Goal: Complete application form: Complete application form

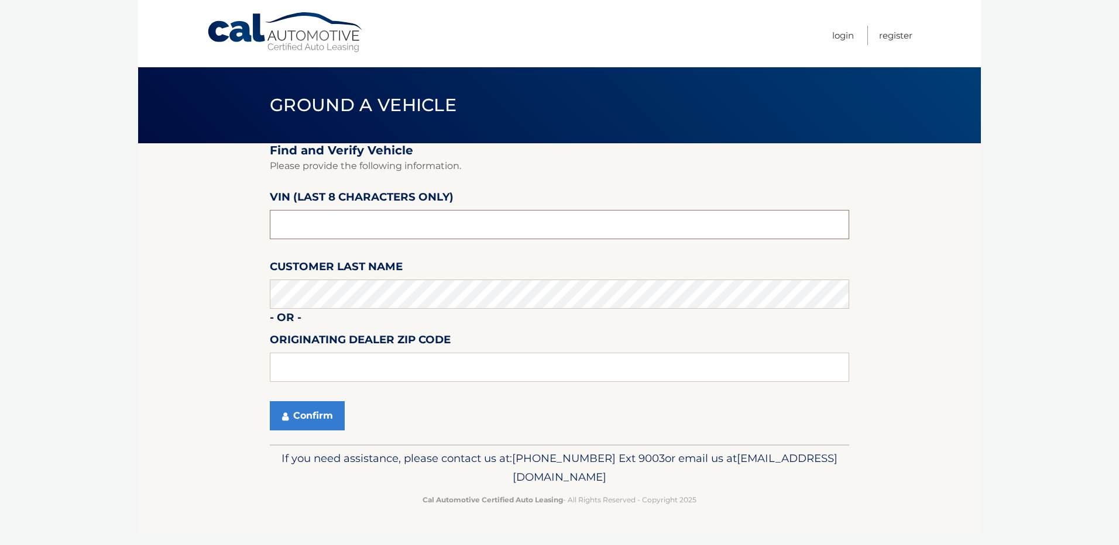
click at [344, 220] on input "text" at bounding box center [559, 224] width 579 height 29
type input "3*******"
type input "p3410631"
click at [309, 411] on button "Confirm" at bounding box center [307, 415] width 75 height 29
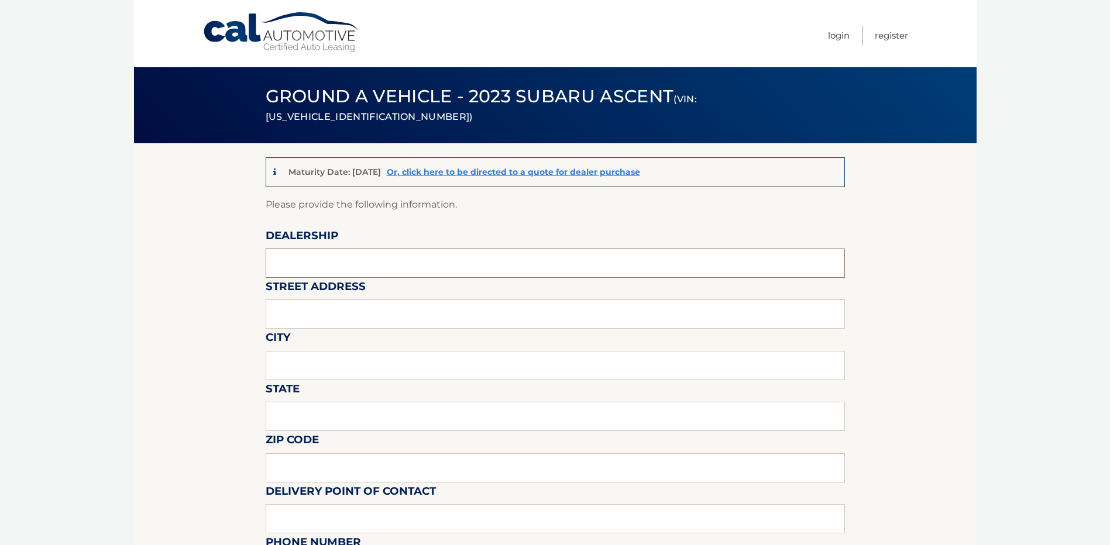
click at [373, 268] on input "text" at bounding box center [555, 263] width 579 height 29
type input "HASSETT FORD LINCOLN SUBARU"
type input "3530 SUNRISE HIGHWAY"
type input "WANTAGH"
type input "NY"
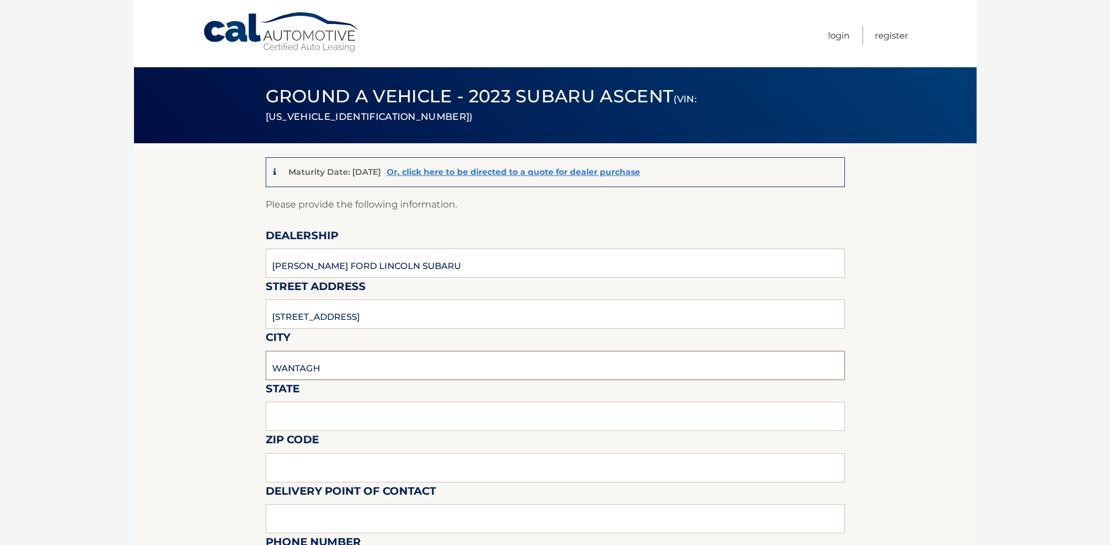
type input "11793"
type input "JOHN DESCUL"
type input "5167857800"
type input "SROSENFELD@HASSETTAUTOMOTIVE.COM"
type input "JOHN DESCUL"
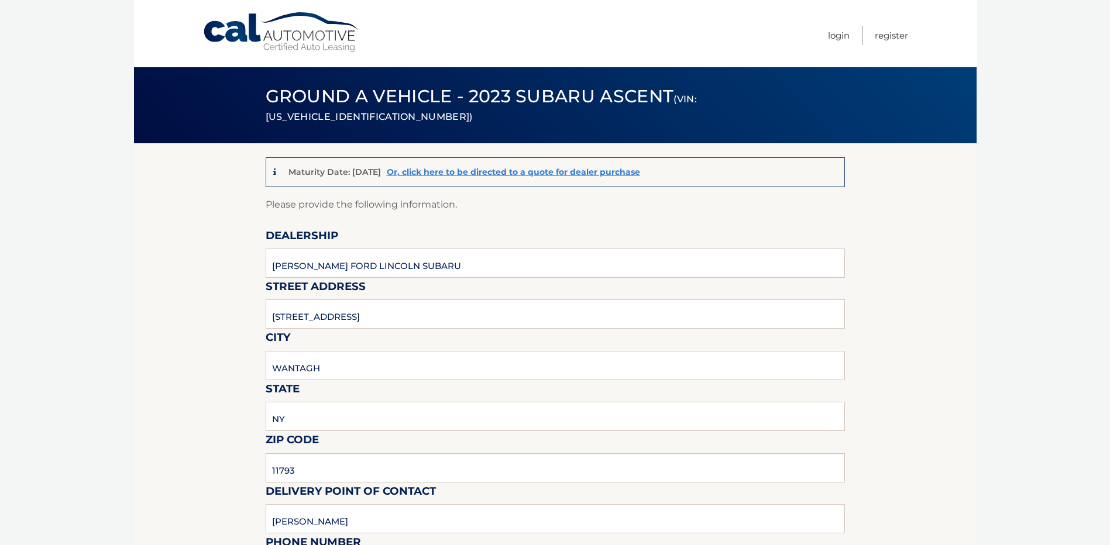
type input "5167857800"
type input "JDESCUL@HASSETTAUTOMOTIVE.COM"
type input "ALI FATTA"
type input "AFATTA@HASSETTAUTOMOTIVE.COM"
type input "CAR WILL BE LOCATED AT Hassett Truck Center 1886 Seaford Ave, Wantagh, NY 11793…"
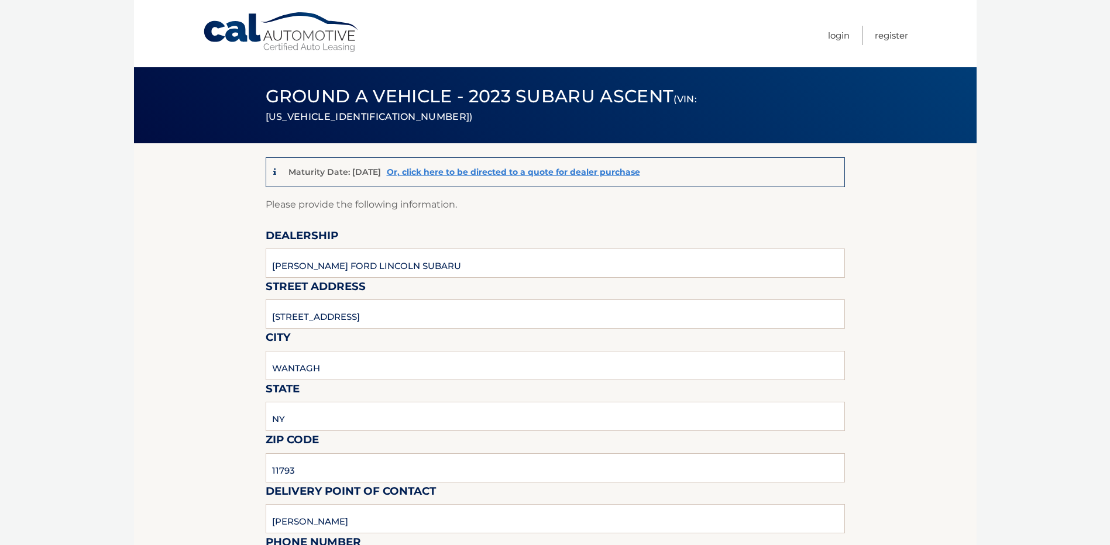
click at [348, 201] on p "Please provide the following information." at bounding box center [555, 205] width 579 height 16
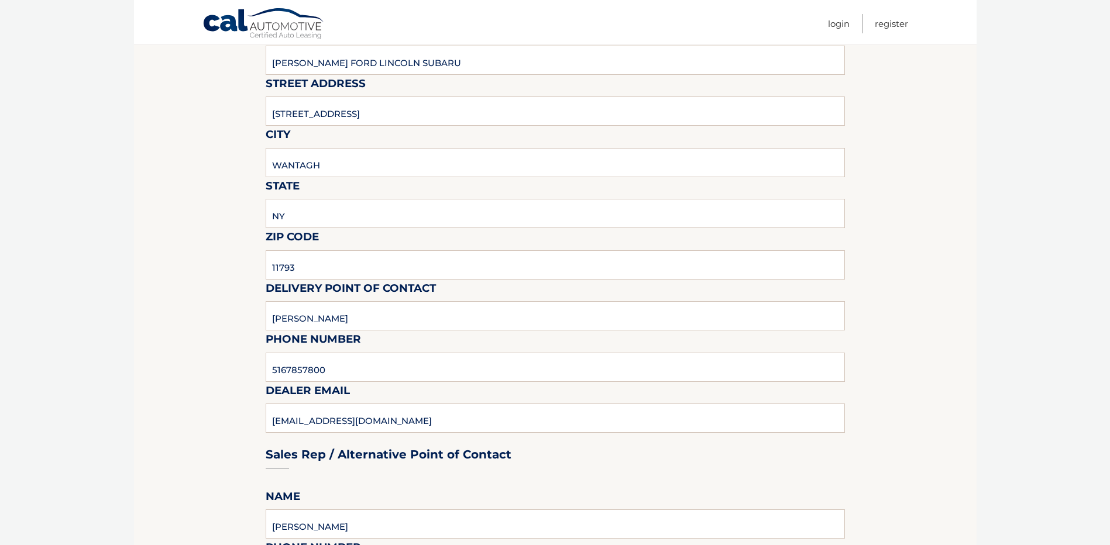
scroll to position [176, 0]
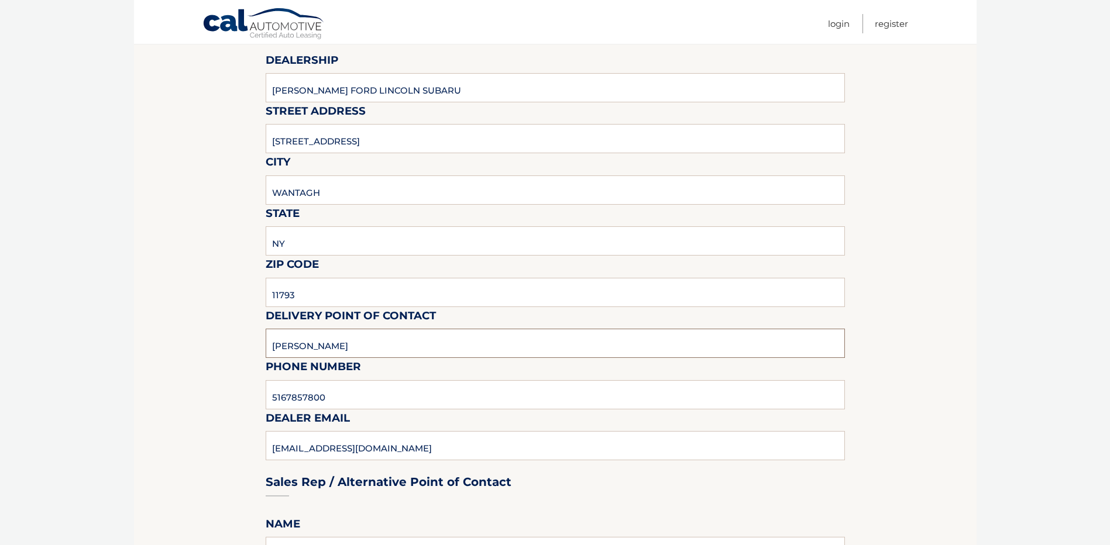
drag, startPoint x: 380, startPoint y: 339, endPoint x: 141, endPoint y: 350, distance: 239.5
type input "j"
type input "JOHN FANUZZI"
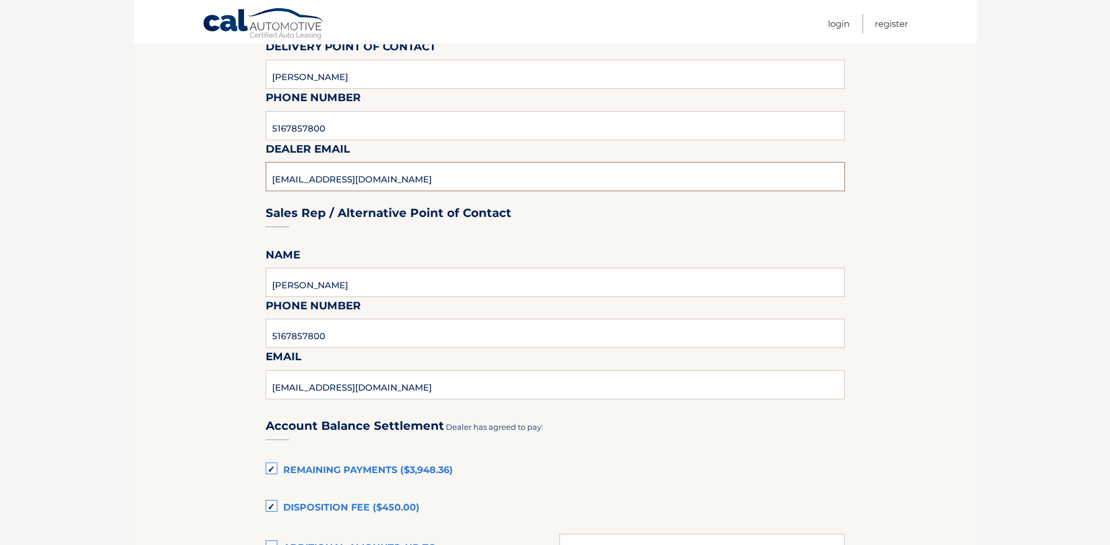
scroll to position [468, 0]
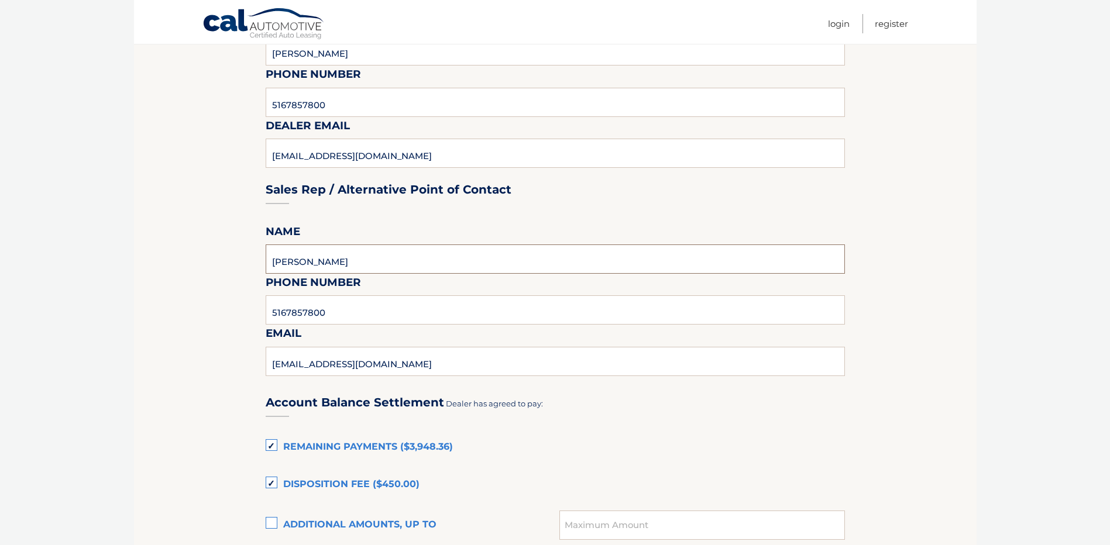
type input "JOHN FANUZZI"
type input "JOHN@HASSETTAUTOMOTIVE.COM"
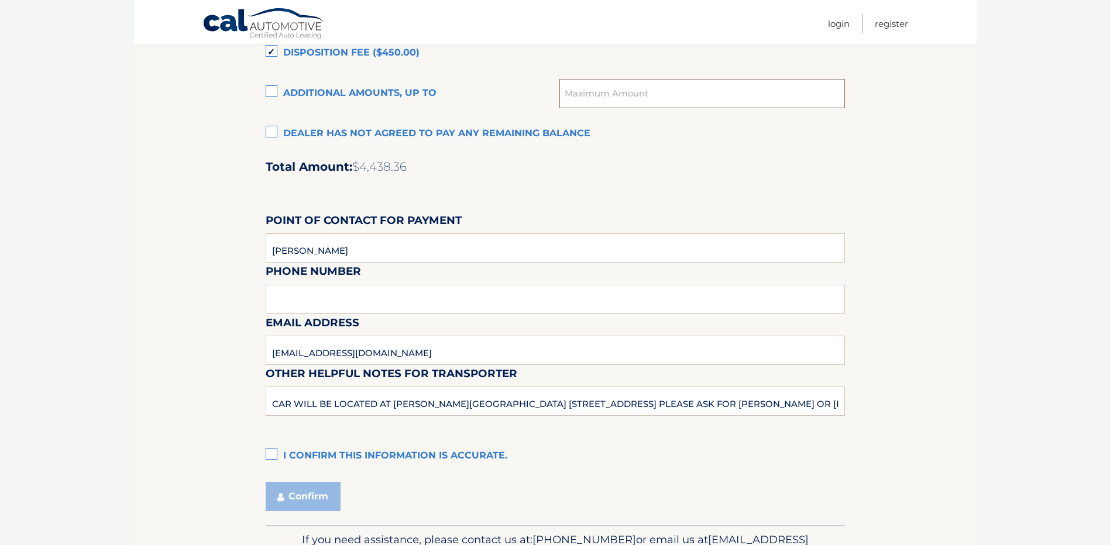
scroll to position [969, 0]
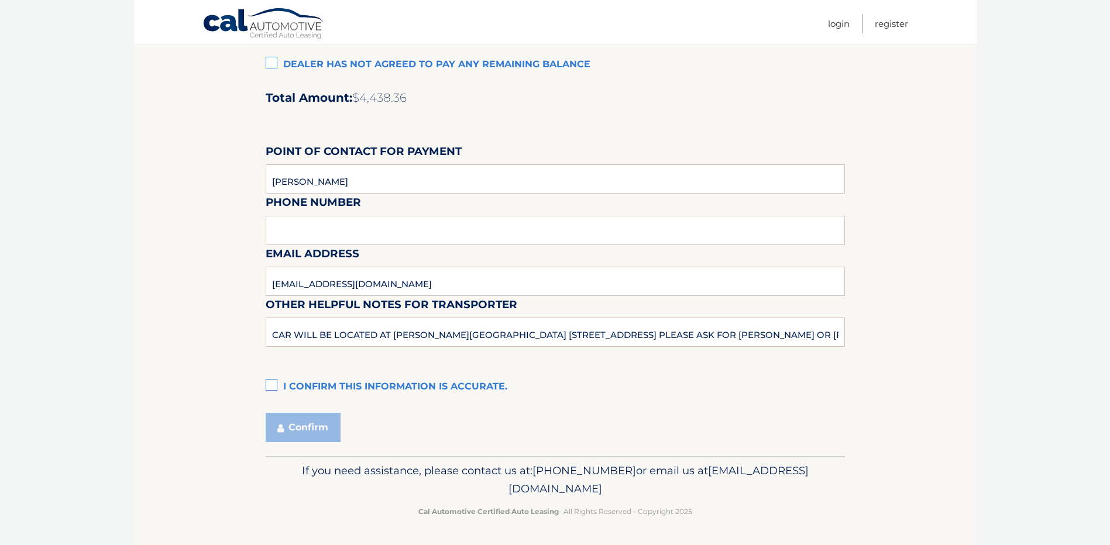
click at [350, 224] on div "Email Address AFATTA@HASSETTAUTOMOTIVE.COM" at bounding box center [555, 219] width 579 height 51
click at [352, 227] on div "Email Address AFATTA@HASSETTAUTOMOTIVE.COM" at bounding box center [555, 219] width 579 height 51
drag, startPoint x: 351, startPoint y: 238, endPoint x: 344, endPoint y: 235, distance: 7.8
click at [349, 238] on div "Email Address AFATTA@HASSETTAUTOMOTIVE.COM" at bounding box center [555, 219] width 579 height 51
click at [339, 232] on div "Email Address AFATTA@HASSETTAUTOMOTIVE.COM" at bounding box center [555, 219] width 579 height 51
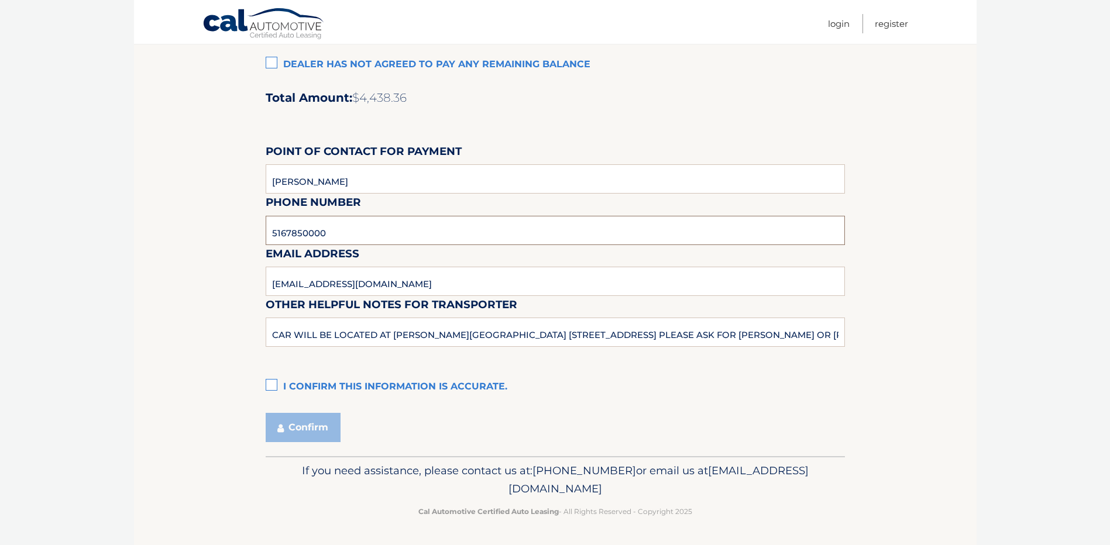
type input "5167850000"
click at [271, 388] on label "I confirm this information is accurate." at bounding box center [555, 387] width 579 height 23
click at [0, 0] on input "I confirm this information is accurate." at bounding box center [0, 0] width 0 height 0
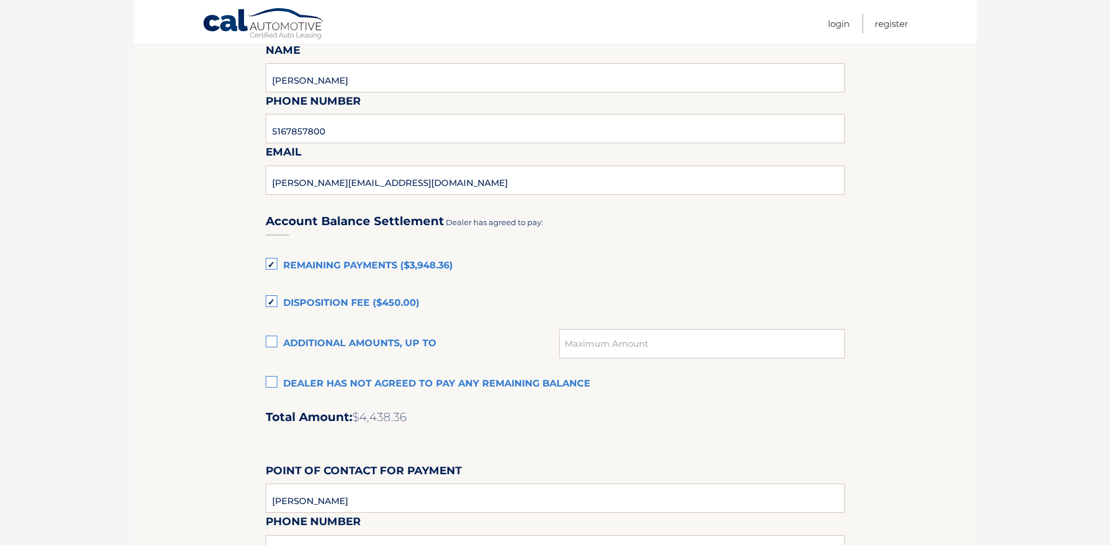
scroll to position [735, 0]
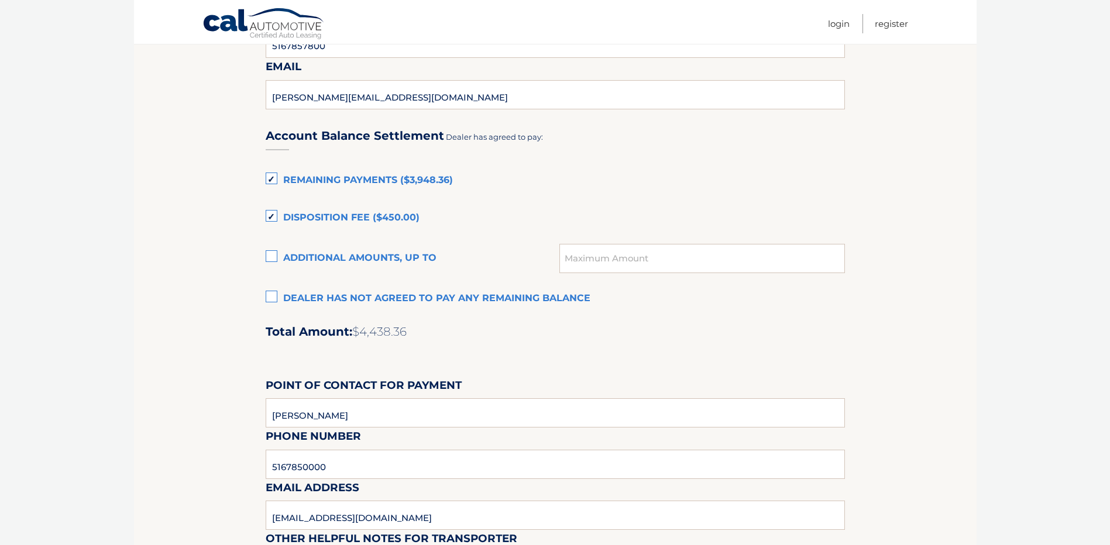
drag, startPoint x: 541, startPoint y: 358, endPoint x: 192, endPoint y: 305, distance: 352.6
click at [192, 305] on section "Maturity Date: 04/28/2026 Or, click here to be directed to a quote for dealer p…" at bounding box center [555, 50] width 842 height 1282
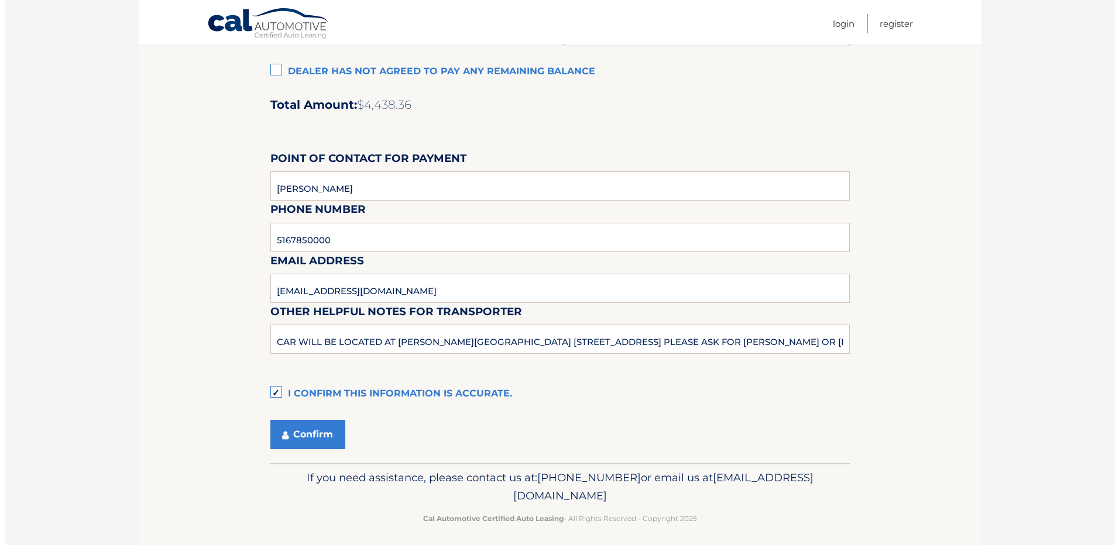
scroll to position [969, 0]
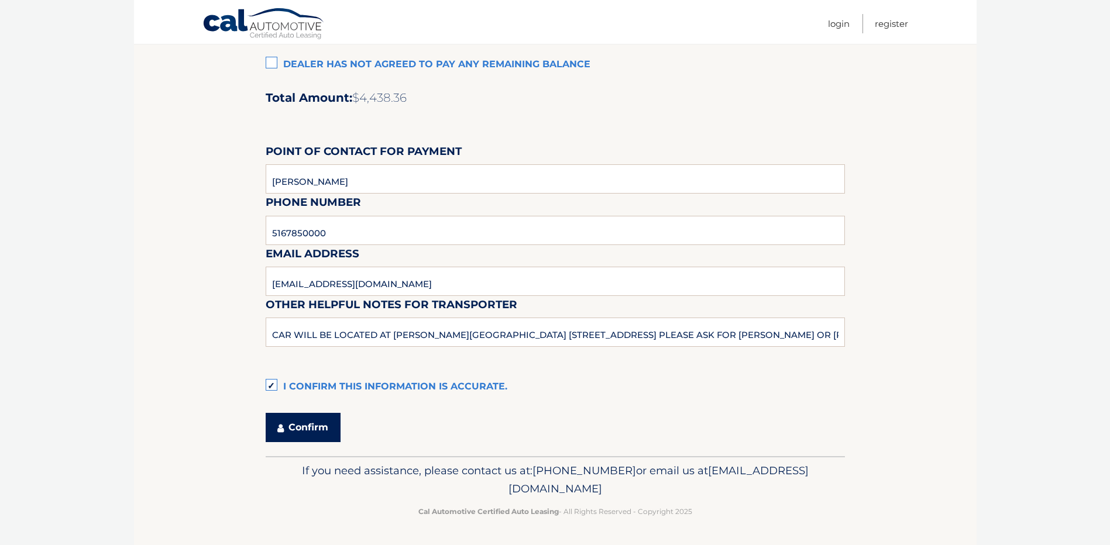
click at [312, 428] on button "Confirm" at bounding box center [303, 427] width 75 height 29
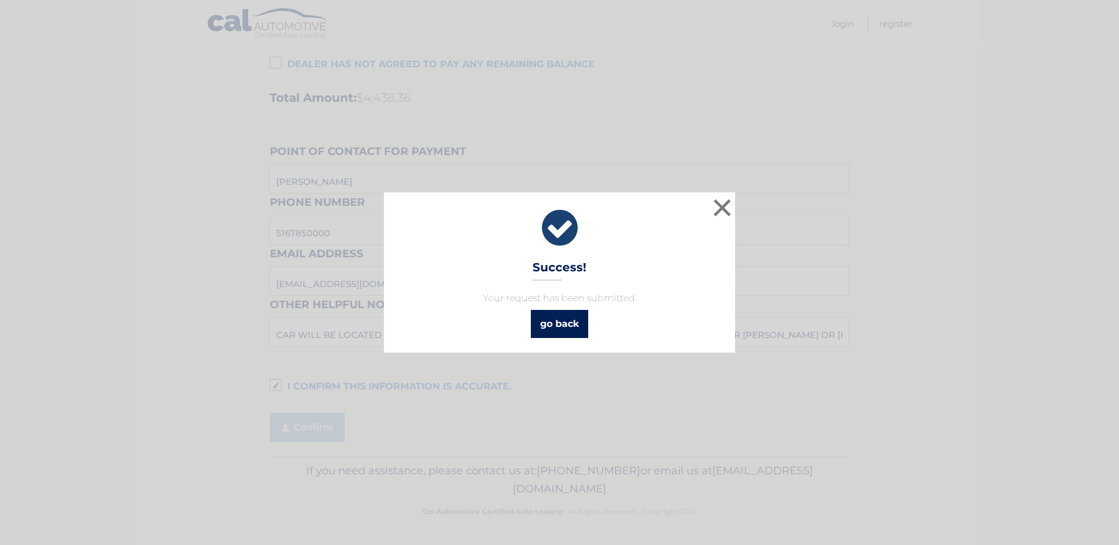
click at [574, 325] on link "go back" at bounding box center [559, 324] width 57 height 28
